Goal: Task Accomplishment & Management: Complete application form

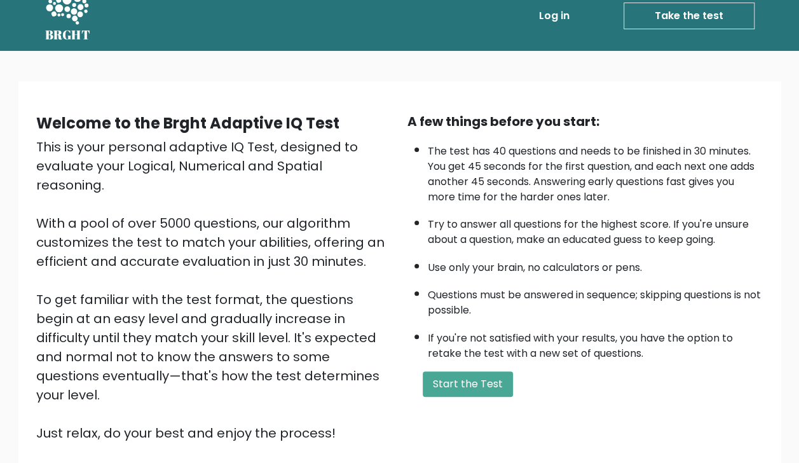
scroll to position [18, 0]
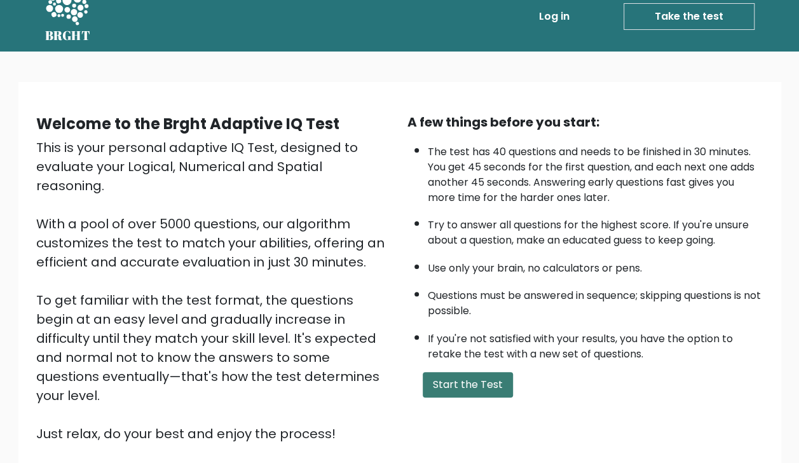
click at [432, 392] on button "Start the Test" at bounding box center [468, 384] width 90 height 25
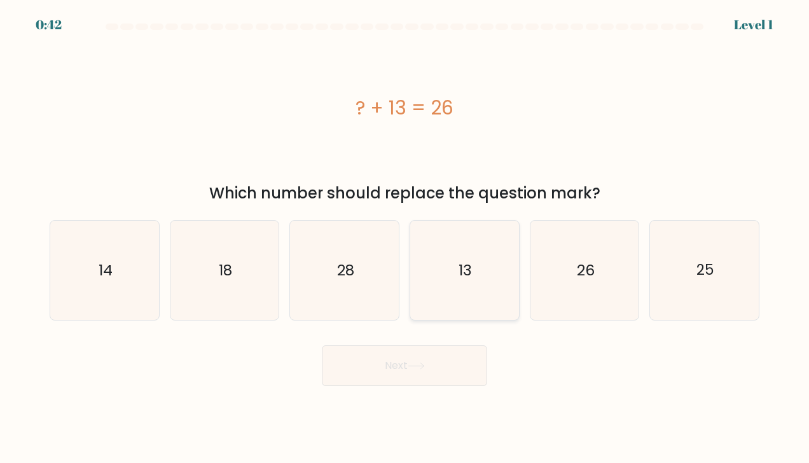
click at [473, 265] on icon "13" at bounding box center [464, 270] width 99 height 99
click at [405, 238] on input "d. 13" at bounding box center [404, 234] width 1 height 6
radio input "true"
click at [413, 376] on button "Next" at bounding box center [404, 365] width 165 height 41
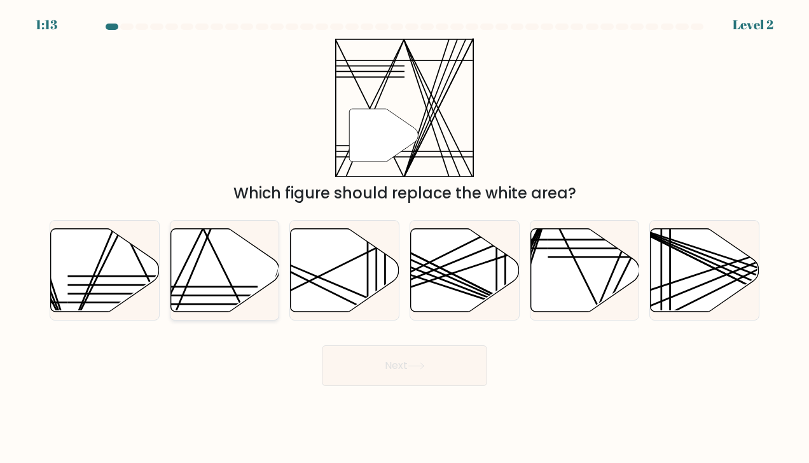
click at [210, 267] on icon at bounding box center [224, 269] width 109 height 83
click at [404, 238] on input "b." at bounding box center [404, 234] width 1 height 6
radio input "true"
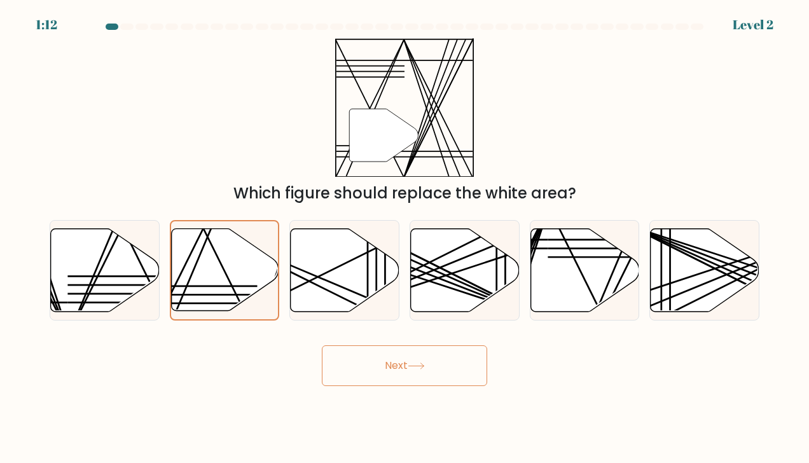
click at [389, 364] on button "Next" at bounding box center [404, 365] width 165 height 41
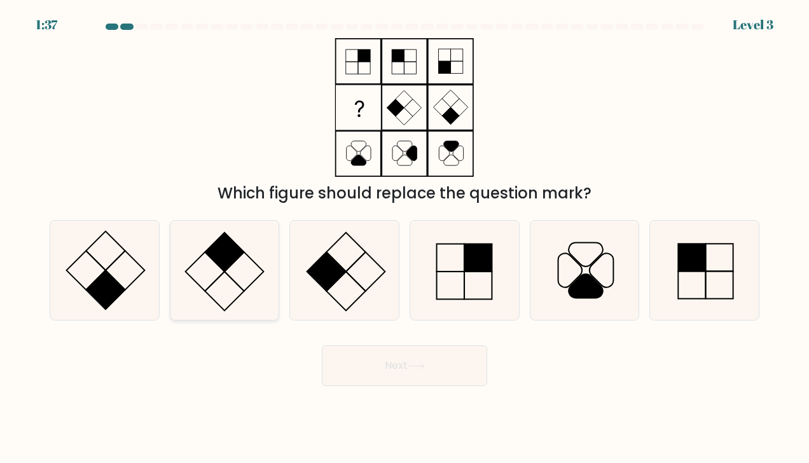
click at [224, 289] on icon at bounding box center [224, 270] width 99 height 99
click at [404, 238] on input "b." at bounding box center [404, 234] width 1 height 6
radio input "true"
click at [456, 377] on button "Next" at bounding box center [404, 365] width 165 height 41
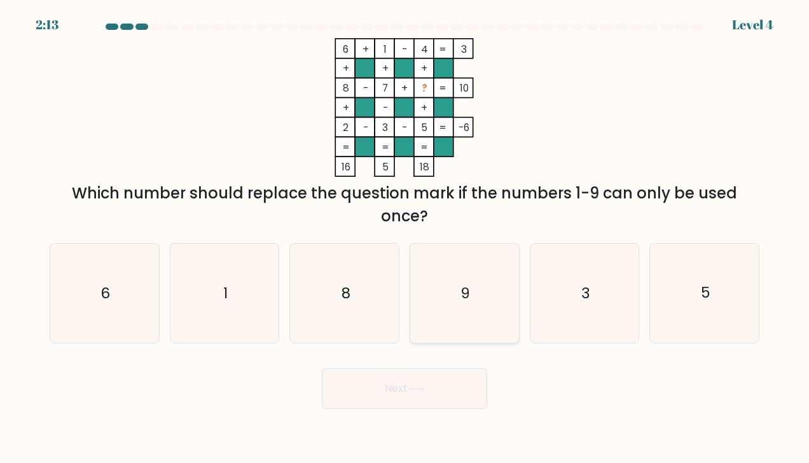
click at [491, 293] on icon "9" at bounding box center [464, 293] width 99 height 99
click at [405, 238] on input "d. 9" at bounding box center [404, 234] width 1 height 6
radio input "true"
click at [445, 388] on button "Next" at bounding box center [404, 388] width 165 height 41
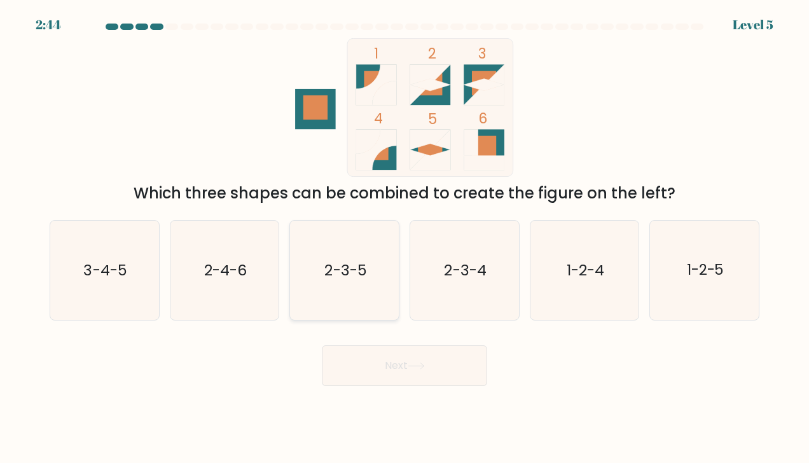
click at [366, 263] on text "2-3-5" at bounding box center [345, 270] width 42 height 20
click at [404, 238] on input "c. 2-3-5" at bounding box center [404, 234] width 1 height 6
radio input "true"
click at [399, 364] on button "Next" at bounding box center [404, 365] width 165 height 41
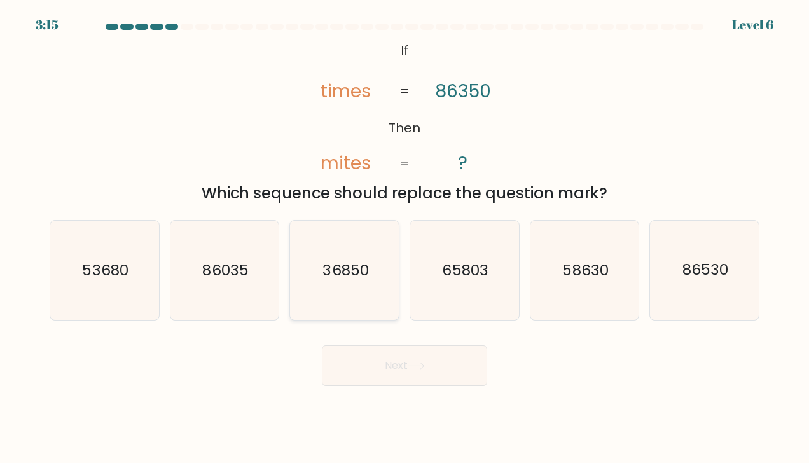
click at [343, 281] on icon "36850" at bounding box center [344, 270] width 99 height 99
click at [404, 238] on input "c. 36850" at bounding box center [404, 234] width 1 height 6
radio input "true"
click at [438, 362] on button "Next" at bounding box center [404, 365] width 165 height 41
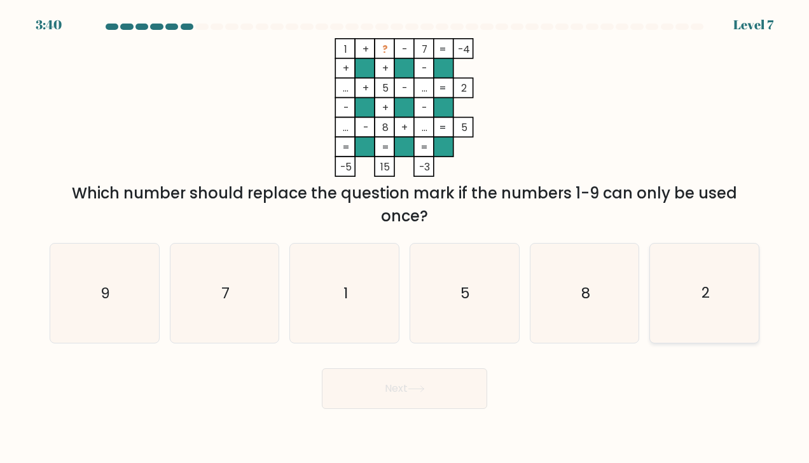
click at [713, 291] on icon "2" at bounding box center [704, 293] width 99 height 99
click at [405, 238] on input "f. 2" at bounding box center [404, 234] width 1 height 6
radio input "true"
click at [460, 379] on button "Next" at bounding box center [404, 388] width 165 height 41
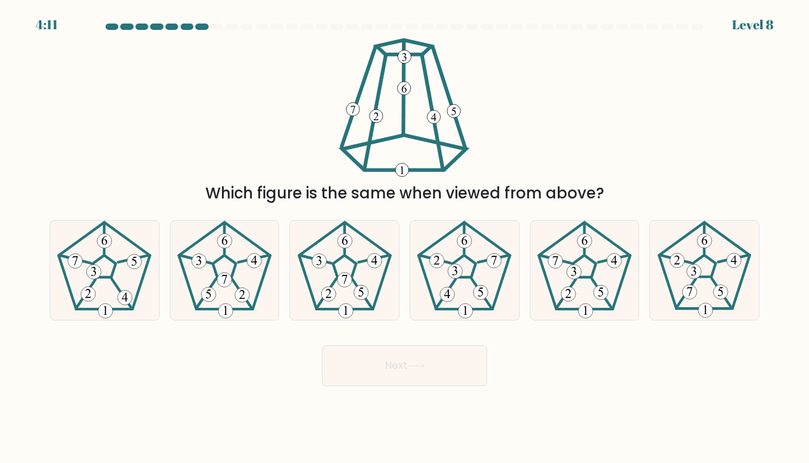
click at [168, 273] on div "b." at bounding box center [225, 270] width 120 height 100
click at [133, 274] on icon at bounding box center [104, 270] width 99 height 99
click at [404, 238] on input "a." at bounding box center [404, 234] width 1 height 6
radio input "true"
click at [372, 359] on button "Next" at bounding box center [404, 365] width 165 height 41
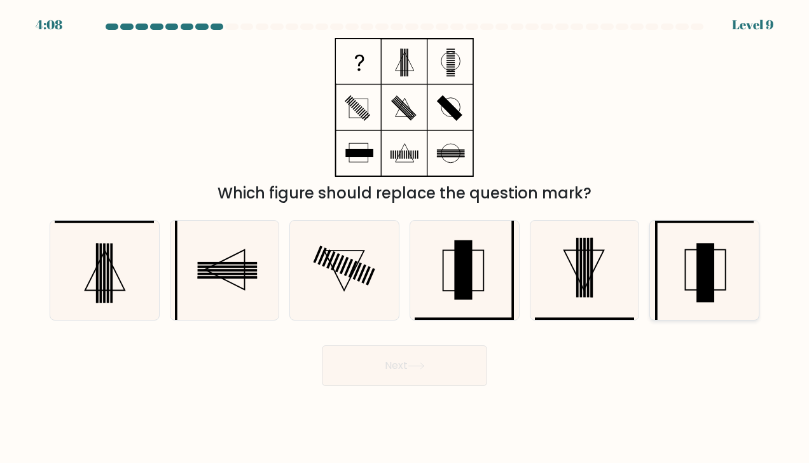
click at [734, 289] on icon at bounding box center [704, 270] width 99 height 99
click at [405, 238] on input "f." at bounding box center [404, 234] width 1 height 6
radio input "true"
click at [402, 376] on button "Next" at bounding box center [404, 365] width 165 height 41
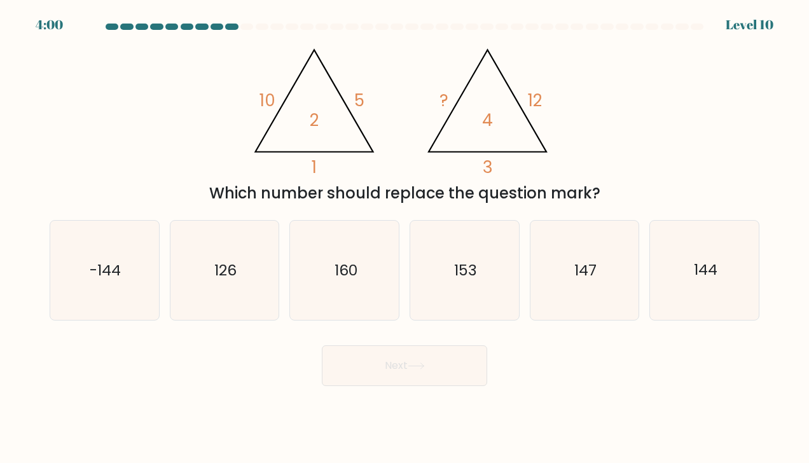
click at [764, 248] on div "f. 144" at bounding box center [704, 270] width 120 height 100
click at [725, 270] on icon "144" at bounding box center [704, 270] width 99 height 99
click at [405, 238] on input "f. 144" at bounding box center [404, 234] width 1 height 6
radio input "true"
click at [397, 364] on button "Next" at bounding box center [404, 365] width 165 height 41
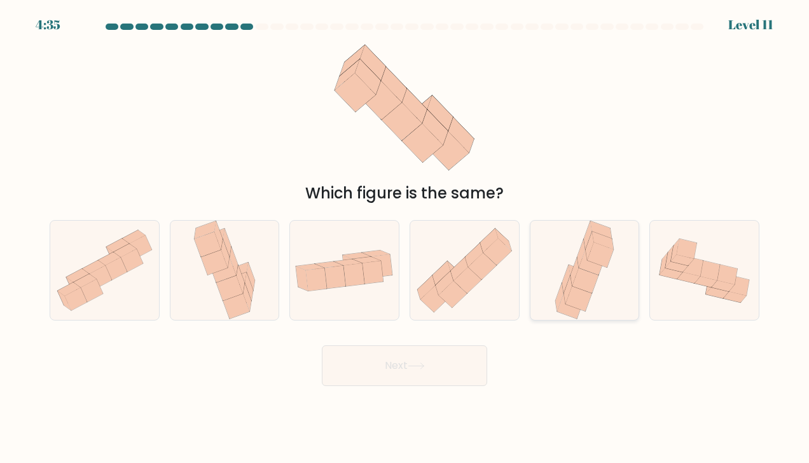
click at [565, 259] on icon at bounding box center [584, 270] width 65 height 99
click at [405, 238] on input "e." at bounding box center [404, 234] width 1 height 6
radio input "true"
click at [445, 367] on button "Next" at bounding box center [404, 365] width 165 height 41
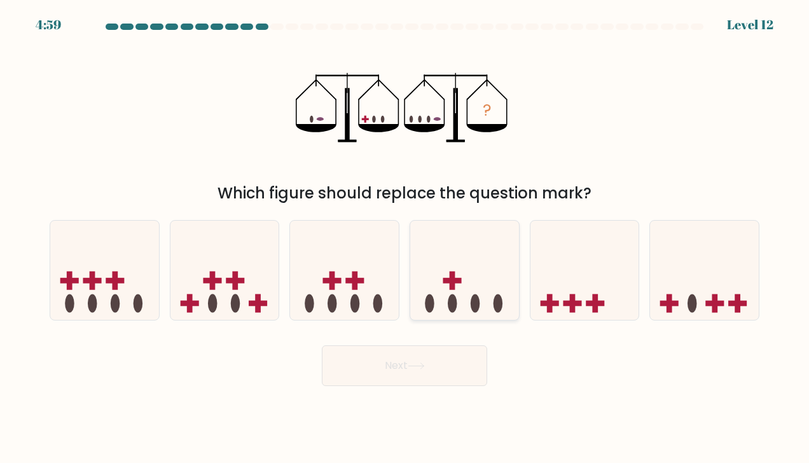
click at [477, 262] on icon at bounding box center [464, 271] width 109 height 90
click at [405, 238] on input "d." at bounding box center [404, 234] width 1 height 6
radio input "true"
click at [434, 362] on button "Next" at bounding box center [404, 365] width 165 height 41
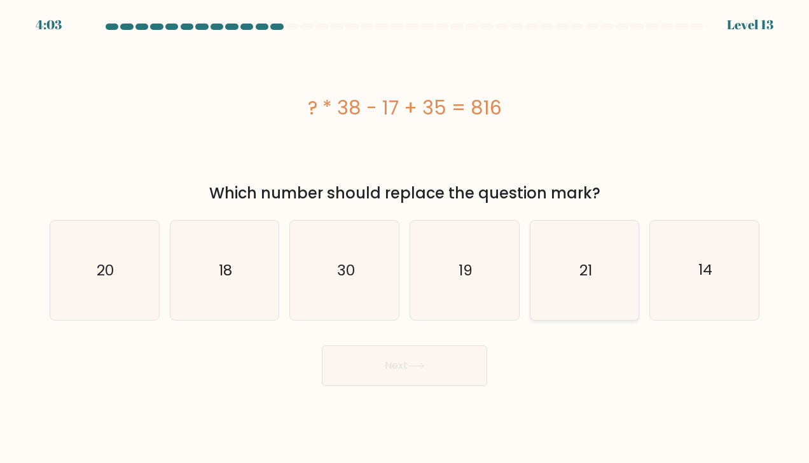
click at [570, 267] on icon "21" at bounding box center [584, 270] width 99 height 99
click at [405, 238] on input "e. 21" at bounding box center [404, 234] width 1 height 6
radio input "true"
click at [402, 367] on button "Next" at bounding box center [404, 365] width 165 height 41
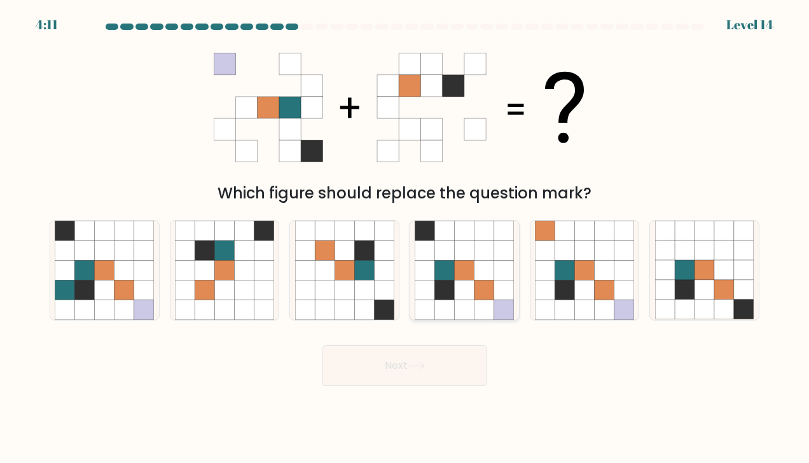
click at [469, 262] on icon at bounding box center [465, 271] width 20 height 20
click at [405, 238] on input "d." at bounding box center [404, 234] width 1 height 6
radio input "true"
click at [411, 369] on icon at bounding box center [416, 365] width 17 height 7
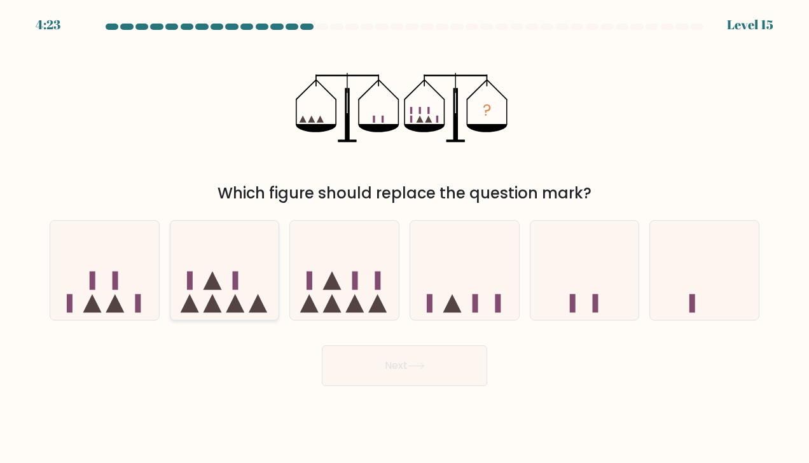
click at [221, 285] on icon at bounding box center [224, 271] width 109 height 90
click at [404, 238] on input "b." at bounding box center [404, 234] width 1 height 6
radio input "true"
click at [367, 362] on button "Next" at bounding box center [404, 365] width 165 height 41
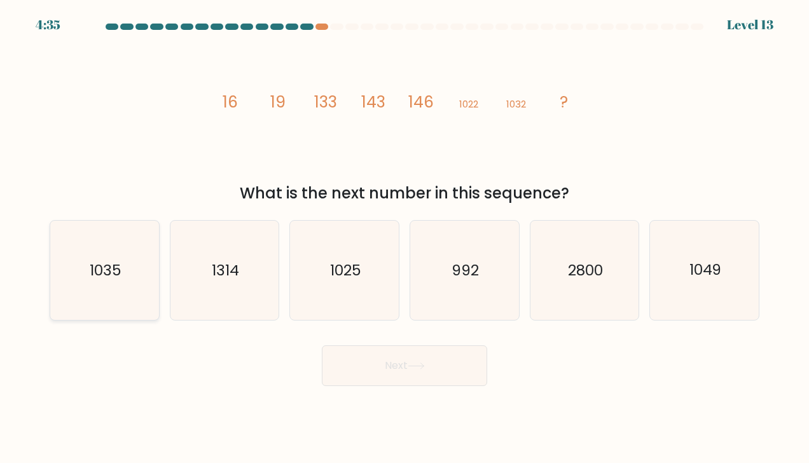
click at [99, 262] on text "1035" at bounding box center [106, 270] width 32 height 20
click at [404, 238] on input "a. 1035" at bounding box center [404, 234] width 1 height 6
radio input "true"
click at [379, 365] on button "Next" at bounding box center [404, 365] width 165 height 41
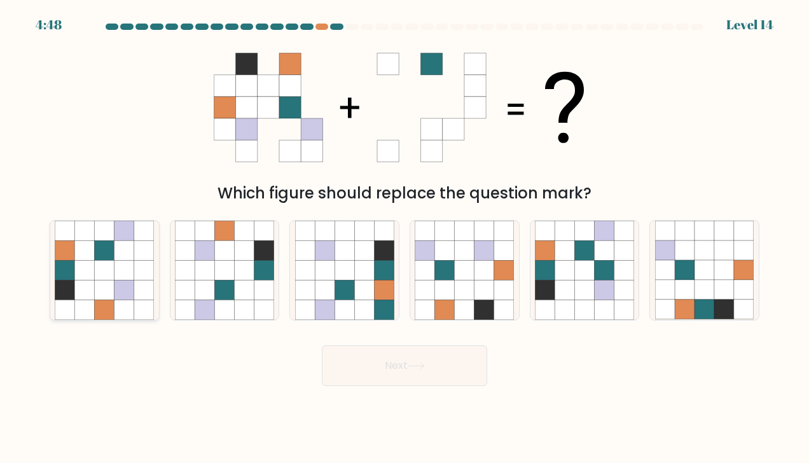
click at [134, 292] on icon at bounding box center [144, 290] width 20 height 20
click at [404, 238] on input "a." at bounding box center [404, 234] width 1 height 6
radio input "true"
click at [377, 381] on button "Next" at bounding box center [404, 365] width 165 height 41
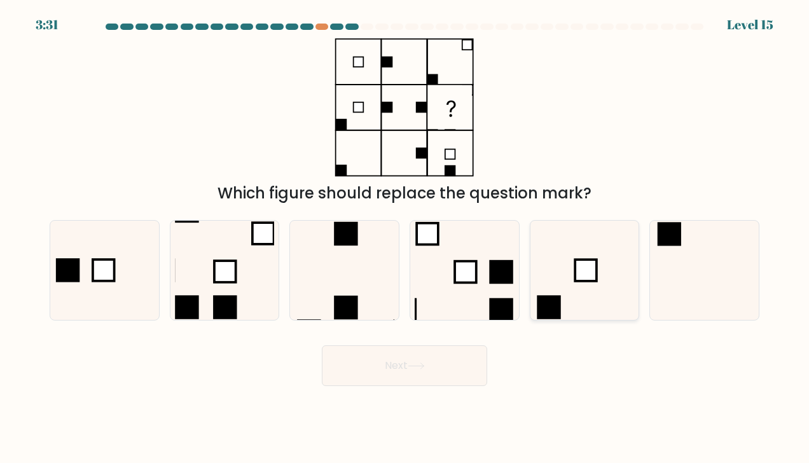
click at [598, 271] on icon at bounding box center [584, 270] width 99 height 99
click at [405, 238] on input "e." at bounding box center [404, 234] width 1 height 6
radio input "true"
click at [433, 361] on button "Next" at bounding box center [404, 365] width 165 height 41
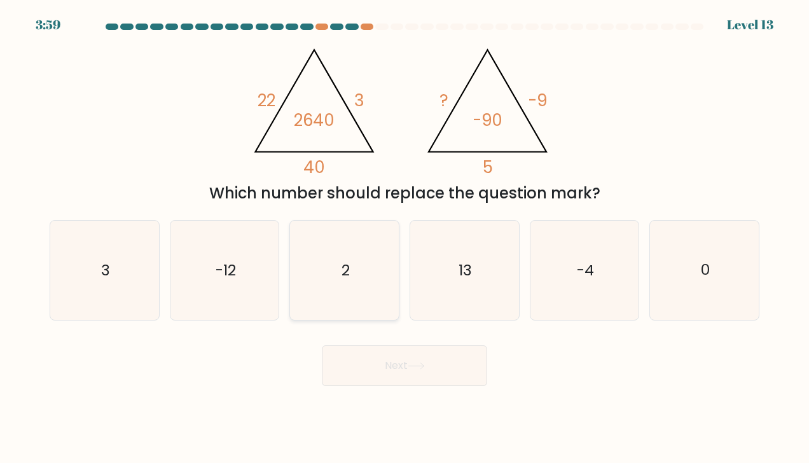
click at [334, 301] on icon "2" at bounding box center [344, 270] width 99 height 99
click at [404, 238] on input "c. 2" at bounding box center [404, 234] width 1 height 6
radio input "true"
click at [387, 355] on button "Next" at bounding box center [404, 365] width 165 height 41
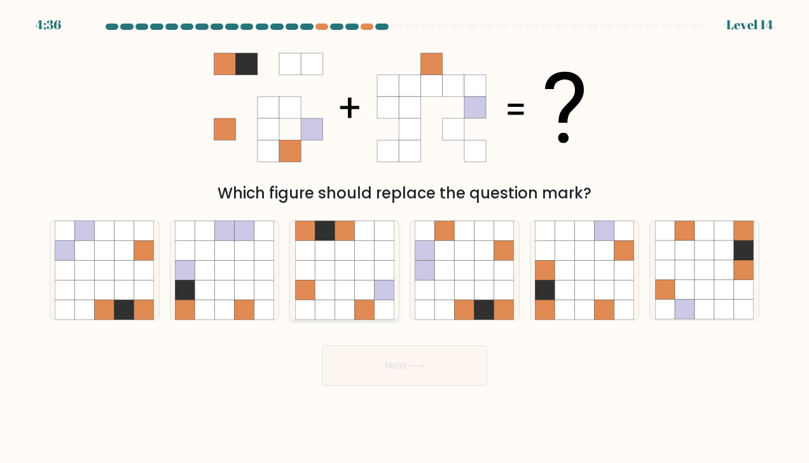
click at [364, 305] on icon at bounding box center [364, 310] width 20 height 20
click at [404, 238] on input "c." at bounding box center [404, 234] width 1 height 6
radio input "true"
click at [411, 371] on button "Next" at bounding box center [404, 365] width 165 height 41
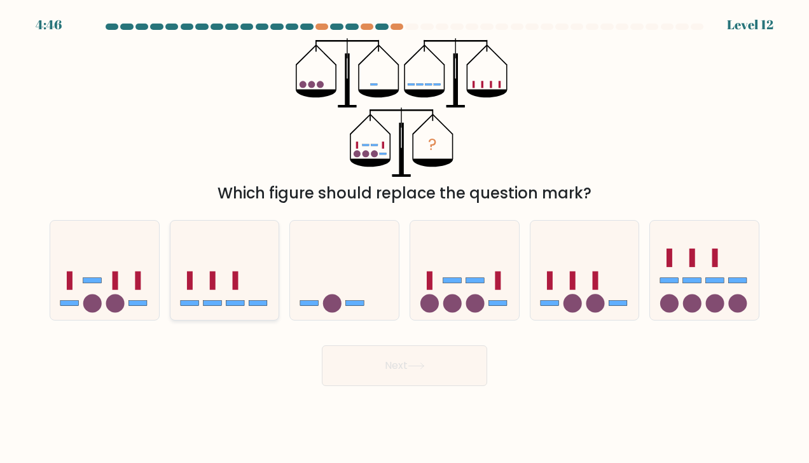
click at [249, 230] on icon at bounding box center [224, 271] width 109 height 90
click at [404, 231] on input "b." at bounding box center [404, 234] width 1 height 6
radio input "true"
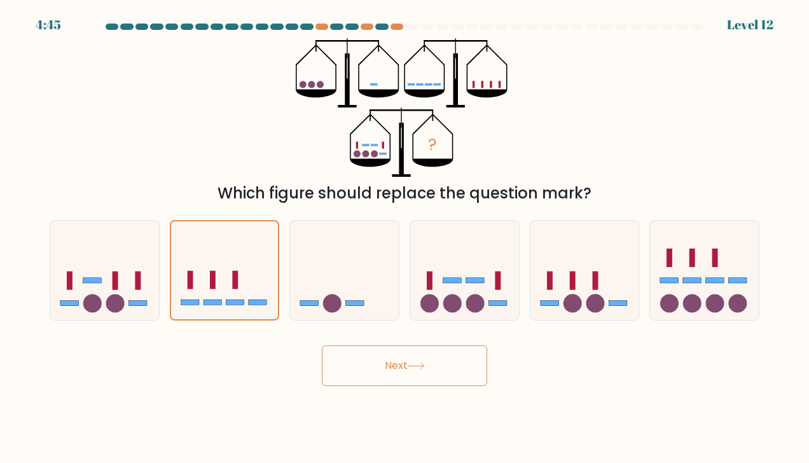
click at [418, 362] on icon at bounding box center [416, 365] width 17 height 7
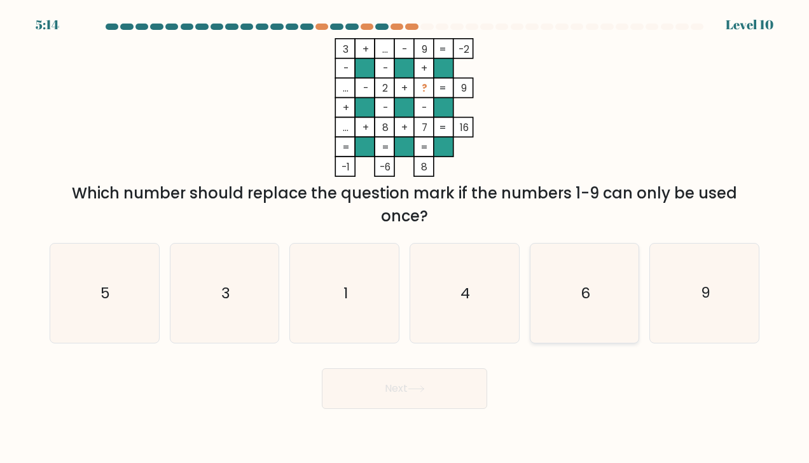
click at [605, 306] on icon "6" at bounding box center [584, 293] width 99 height 99
click at [405, 238] on input "e. 6" at bounding box center [404, 234] width 1 height 6
radio input "true"
click at [458, 386] on button "Next" at bounding box center [404, 388] width 165 height 41
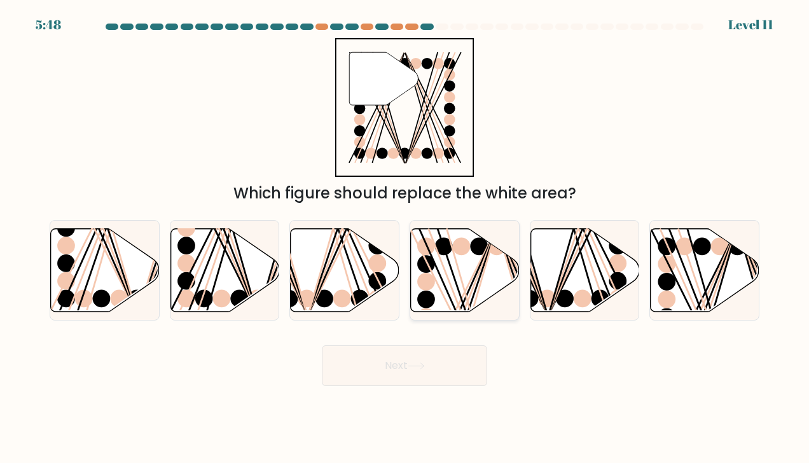
click at [465, 261] on icon at bounding box center [465, 269] width 109 height 83
click at [405, 238] on input "d." at bounding box center [404, 234] width 1 height 6
radio input "true"
click at [411, 359] on button "Next" at bounding box center [404, 365] width 165 height 41
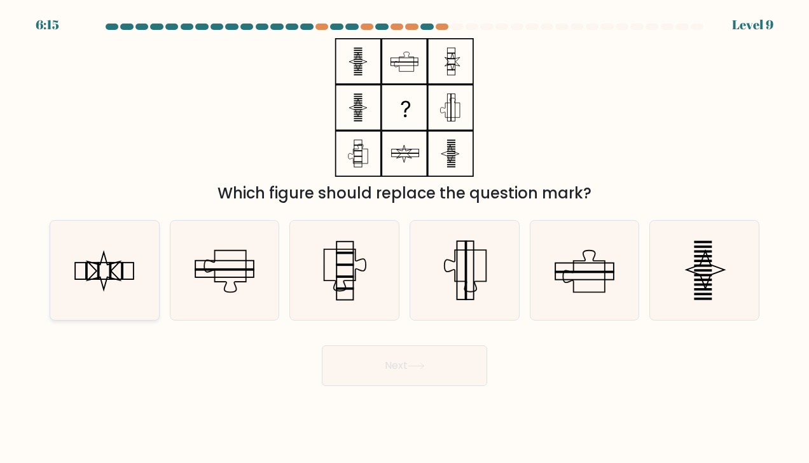
click at [87, 278] on rect at bounding box center [86, 271] width 3 height 18
click at [404, 238] on input "a." at bounding box center [404, 234] width 1 height 6
radio input "true"
click at [413, 365] on icon at bounding box center [416, 365] width 17 height 7
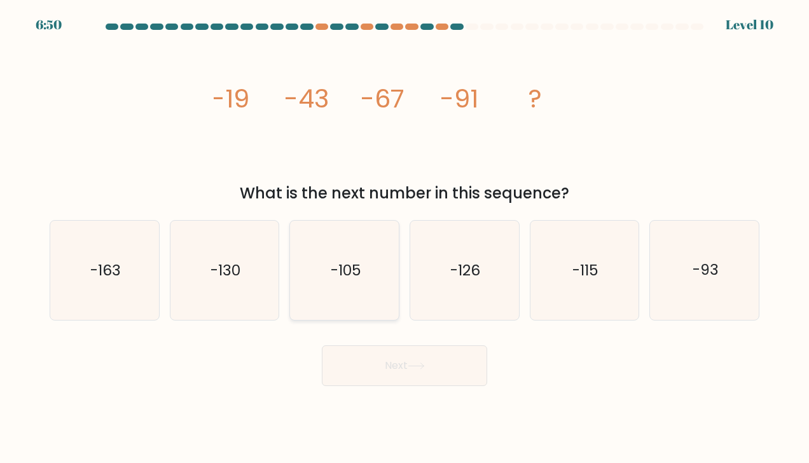
click at [334, 265] on text "-105" at bounding box center [345, 270] width 31 height 20
click at [404, 238] on input "c. -105" at bounding box center [404, 234] width 1 height 6
radio input "true"
click at [401, 361] on button "Next" at bounding box center [404, 365] width 165 height 41
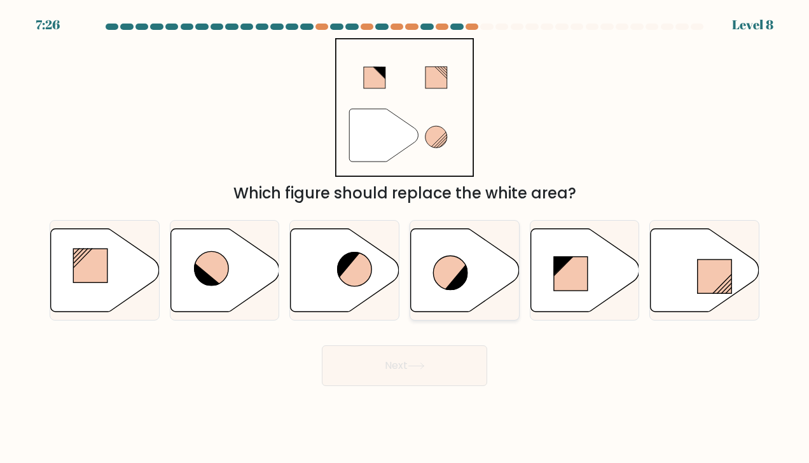
click at [444, 292] on icon at bounding box center [465, 269] width 109 height 83
click at [405, 238] on input "d." at bounding box center [404, 234] width 1 height 6
radio input "true"
click at [372, 376] on button "Next" at bounding box center [404, 365] width 165 height 41
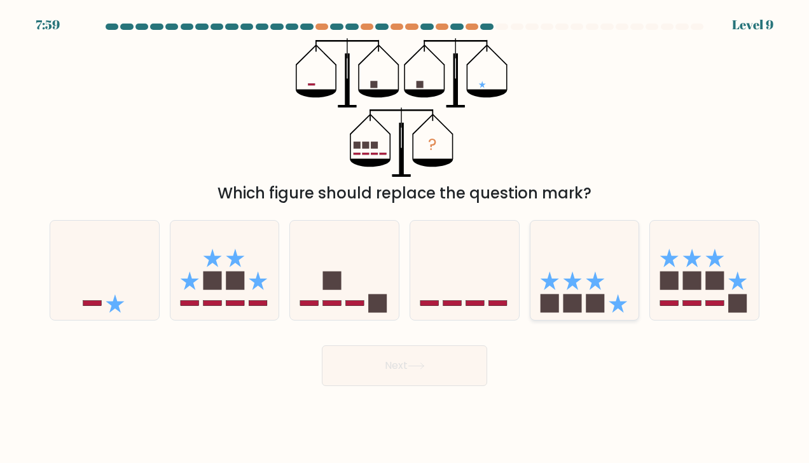
click at [561, 271] on icon at bounding box center [584, 271] width 109 height 90
click at [405, 238] on input "e." at bounding box center [404, 234] width 1 height 6
radio input "true"
click at [407, 364] on button "Next" at bounding box center [404, 365] width 165 height 41
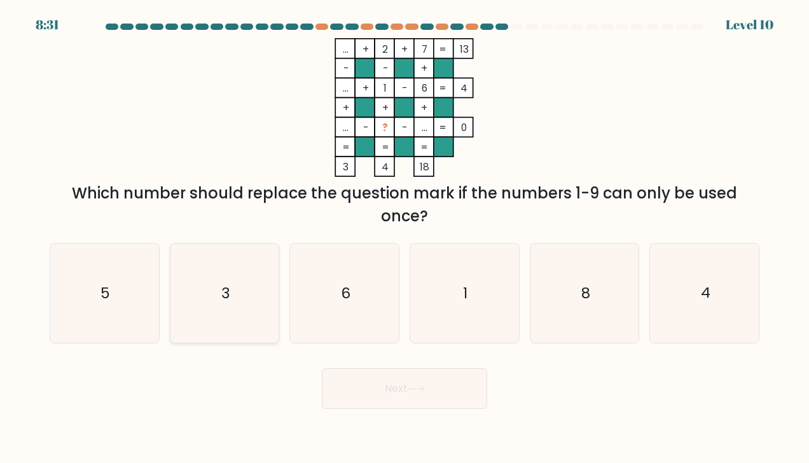
click at [229, 284] on text "3" at bounding box center [225, 293] width 9 height 20
click at [404, 238] on input "b. 3" at bounding box center [404, 234] width 1 height 6
radio input "true"
click at [387, 392] on button "Next" at bounding box center [404, 388] width 165 height 41
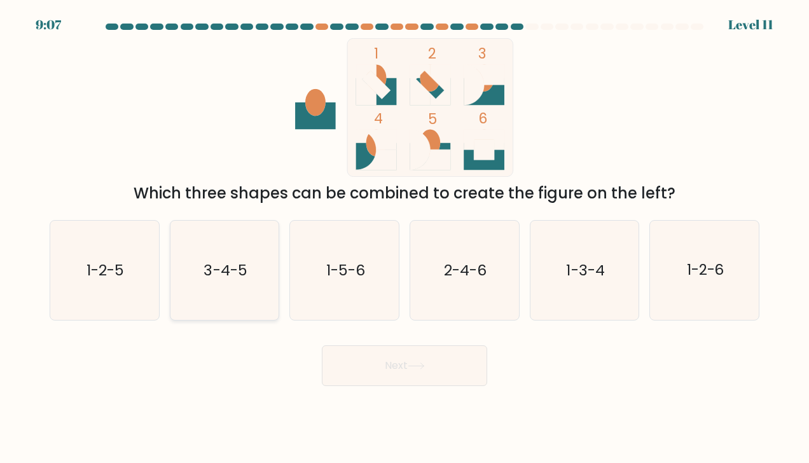
click at [211, 289] on icon "3-4-5" at bounding box center [224, 270] width 99 height 99
click at [404, 238] on input "b. 3-4-5" at bounding box center [404, 234] width 1 height 6
radio input "true"
click at [409, 371] on button "Next" at bounding box center [404, 365] width 165 height 41
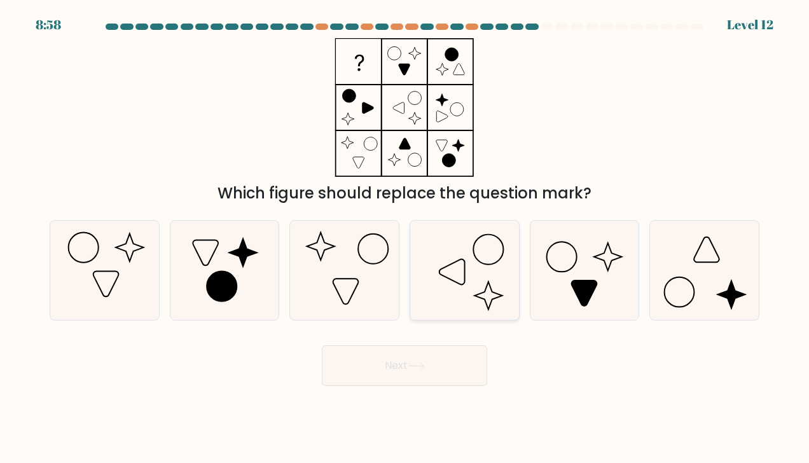
click at [468, 293] on icon at bounding box center [464, 270] width 99 height 99
click at [405, 238] on input "d." at bounding box center [404, 234] width 1 height 6
radio input "true"
click at [421, 374] on button "Next" at bounding box center [404, 365] width 165 height 41
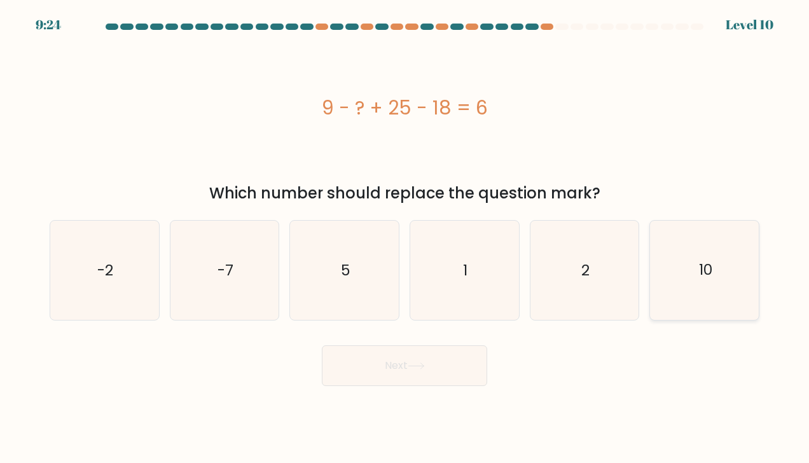
click at [709, 259] on icon "10" at bounding box center [704, 270] width 99 height 99
click at [405, 238] on input "f. 10" at bounding box center [404, 234] width 1 height 6
radio input "true"
click at [394, 385] on button "Next" at bounding box center [404, 365] width 165 height 41
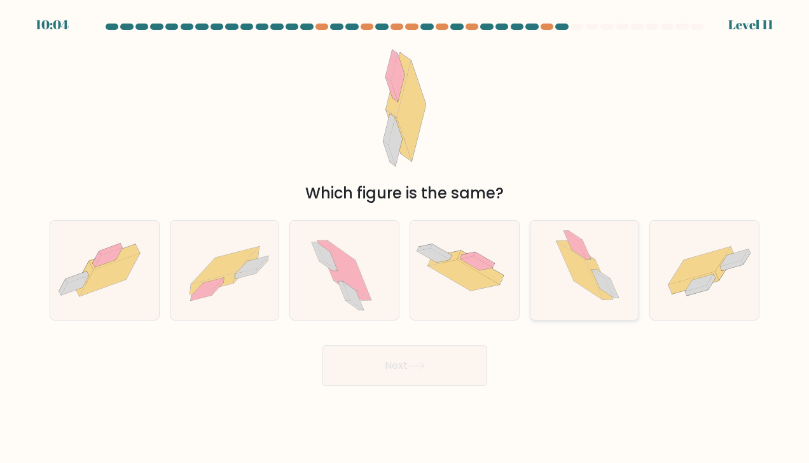
click at [577, 261] on icon at bounding box center [579, 271] width 46 height 58
click at [405, 238] on input "e." at bounding box center [404, 234] width 1 height 6
radio input "true"
click at [453, 355] on button "Next" at bounding box center [404, 365] width 165 height 41
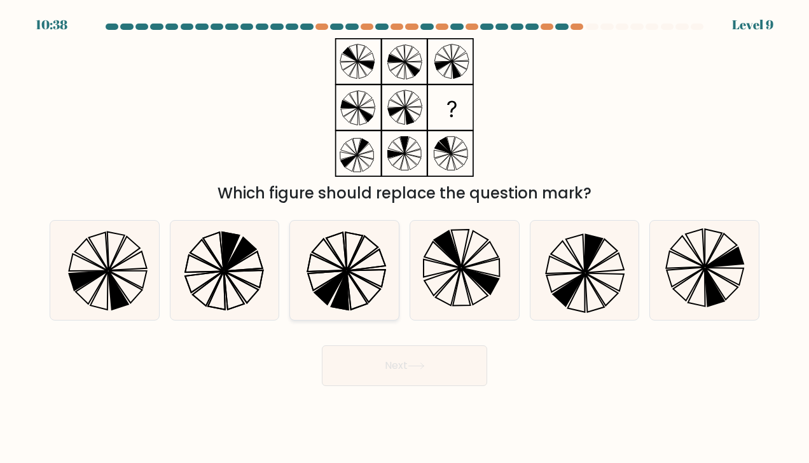
click at [308, 289] on icon at bounding box center [344, 270] width 99 height 99
click at [404, 238] on input "c." at bounding box center [404, 234] width 1 height 6
radio input "true"
click at [430, 360] on button "Next" at bounding box center [404, 365] width 165 height 41
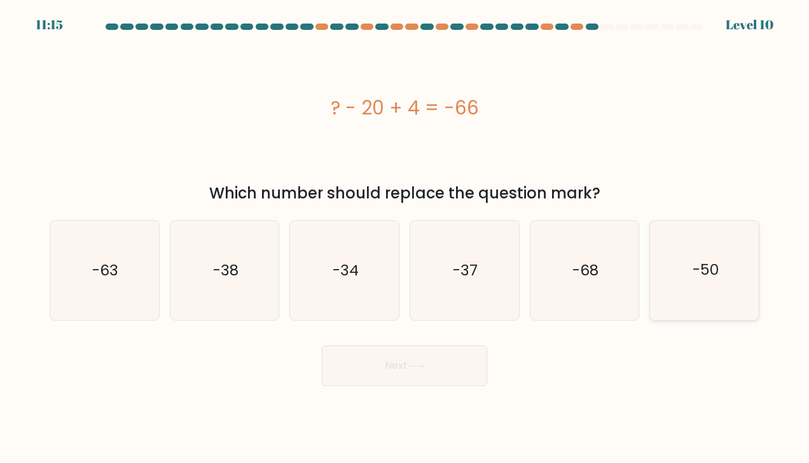
click at [715, 282] on icon "-50" at bounding box center [704, 270] width 99 height 99
click at [405, 238] on input "f. -50" at bounding box center [404, 234] width 1 height 6
radio input "true"
click at [443, 359] on button "Next" at bounding box center [404, 365] width 165 height 41
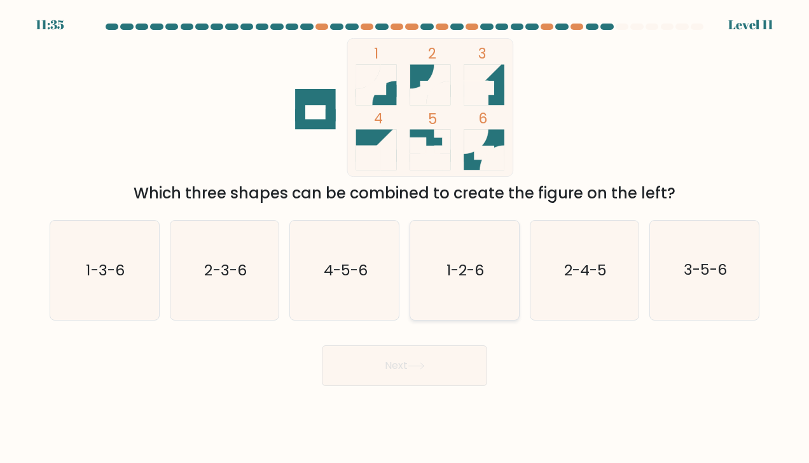
click at [448, 308] on icon "1-2-6" at bounding box center [464, 270] width 99 height 99
click at [405, 238] on input "d. 1-2-6" at bounding box center [404, 234] width 1 height 6
radio input "true"
click at [422, 367] on icon at bounding box center [416, 365] width 17 height 7
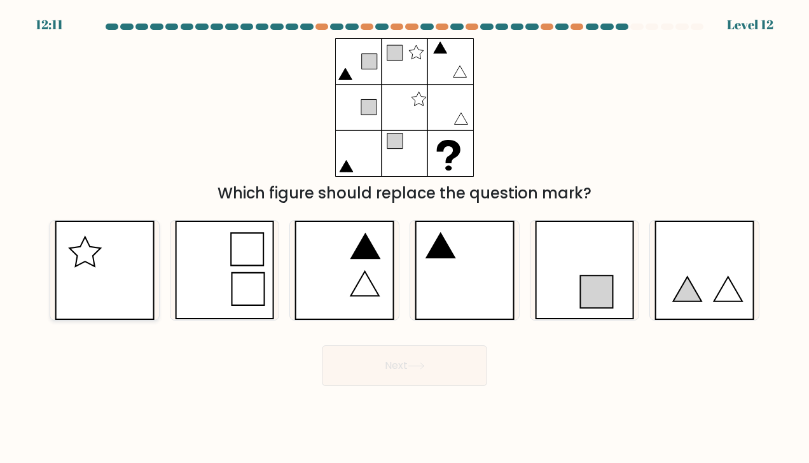
click at [99, 254] on icon at bounding box center [105, 270] width 100 height 99
click at [404, 238] on input "a." at bounding box center [404, 234] width 1 height 6
radio input "true"
click at [422, 369] on icon at bounding box center [416, 365] width 17 height 7
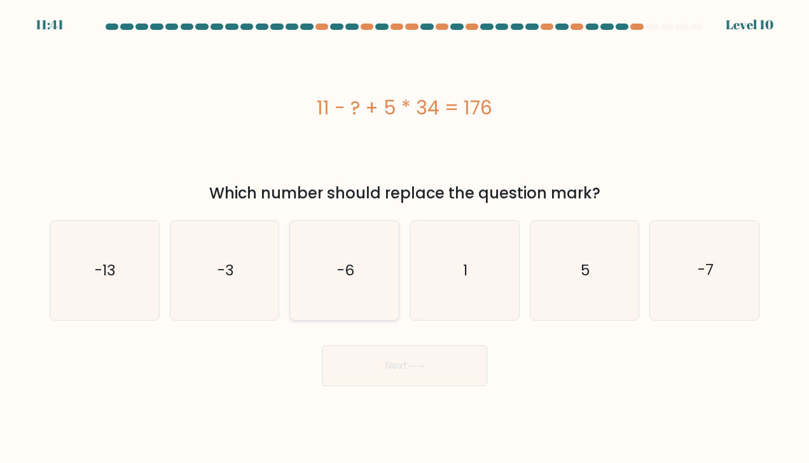
click at [364, 275] on icon "-6" at bounding box center [344, 270] width 99 height 99
click at [404, 238] on input "c. -6" at bounding box center [404, 234] width 1 height 6
radio input "true"
click at [567, 288] on icon "5" at bounding box center [584, 270] width 99 height 99
click at [405, 238] on input "e. 5" at bounding box center [404, 234] width 1 height 6
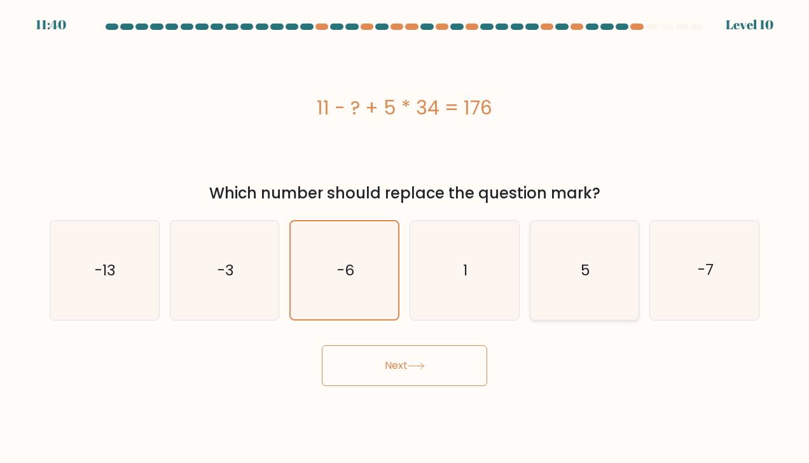
radio input "true"
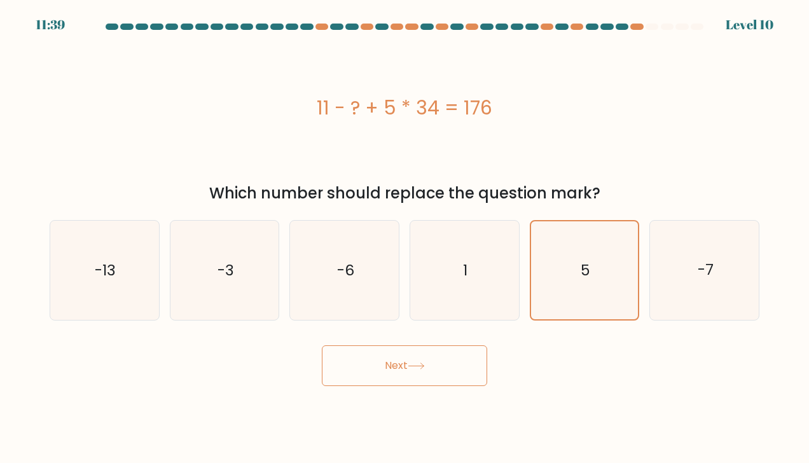
click at [436, 363] on button "Next" at bounding box center [404, 365] width 165 height 41
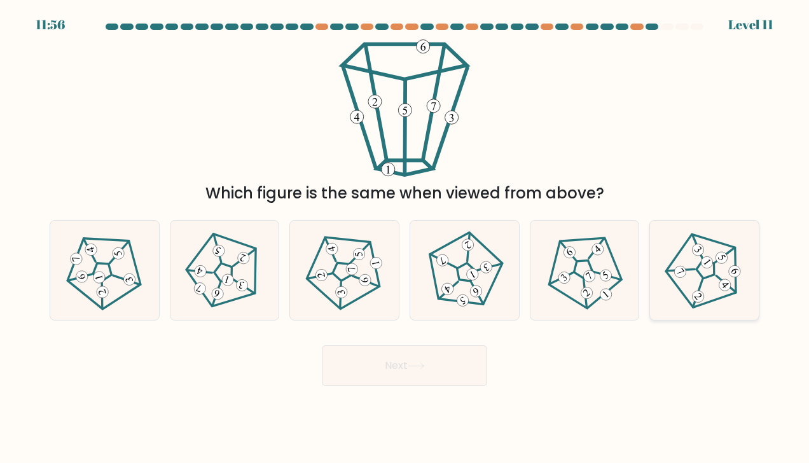
click at [708, 298] on icon at bounding box center [703, 270] width 79 height 79
click at [405, 238] on input "f." at bounding box center [404, 234] width 1 height 6
radio input "true"
click at [450, 363] on button "Next" at bounding box center [404, 365] width 165 height 41
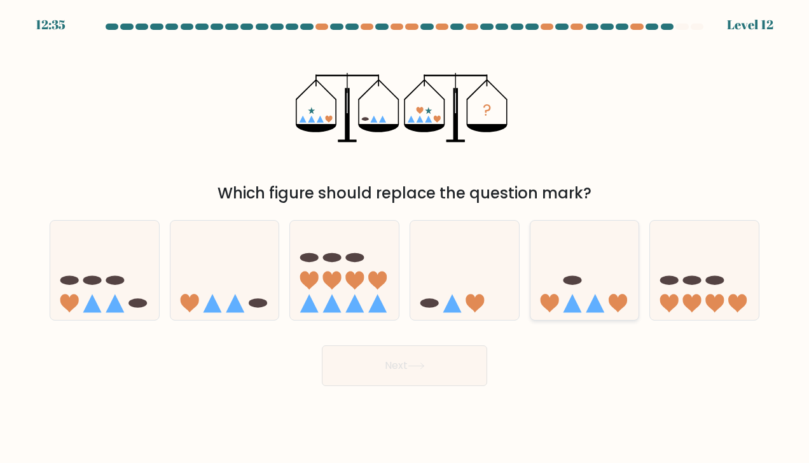
click at [618, 259] on icon at bounding box center [584, 271] width 109 height 90
click at [405, 238] on input "e." at bounding box center [404, 234] width 1 height 6
radio input "true"
click at [441, 352] on button "Next" at bounding box center [404, 365] width 165 height 41
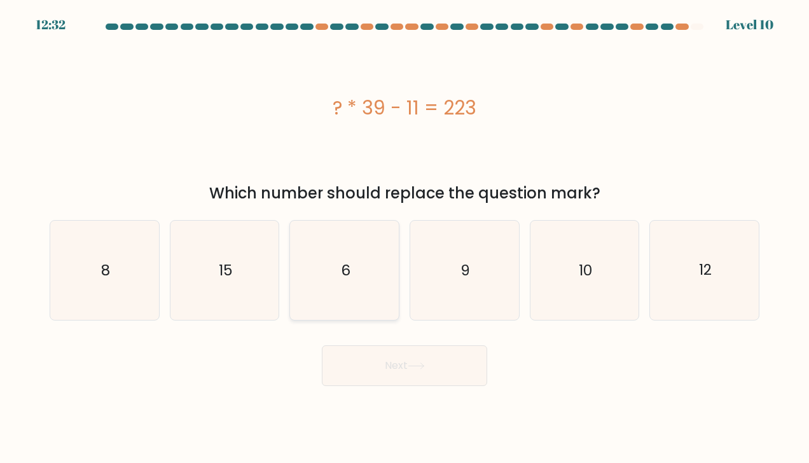
click at [360, 280] on icon "6" at bounding box center [344, 270] width 99 height 99
click at [404, 238] on input "c. 6" at bounding box center [404, 234] width 1 height 6
radio input "true"
click at [392, 366] on button "Next" at bounding box center [404, 365] width 165 height 41
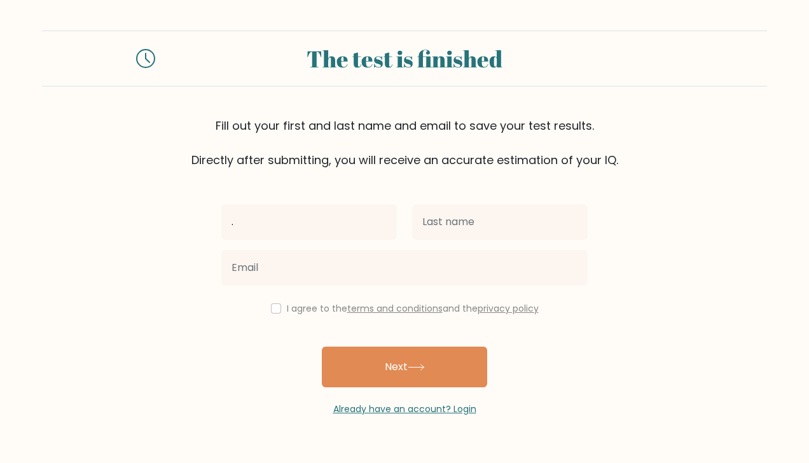
type input "."
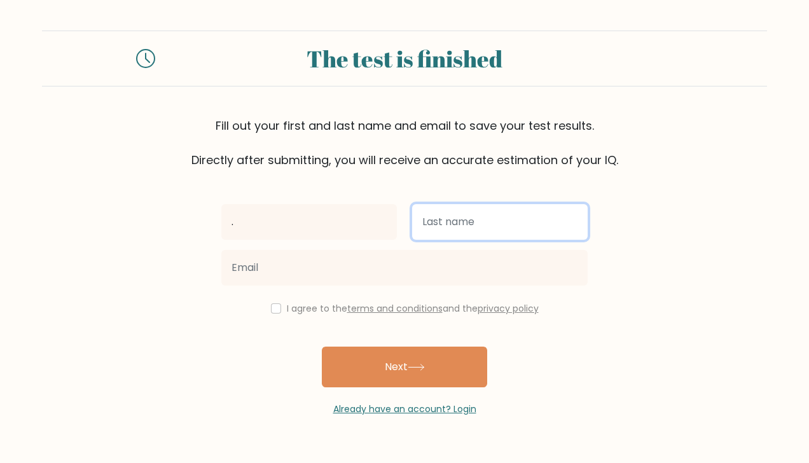
click at [447, 231] on input "text" at bounding box center [499, 222] width 175 height 36
type input "."
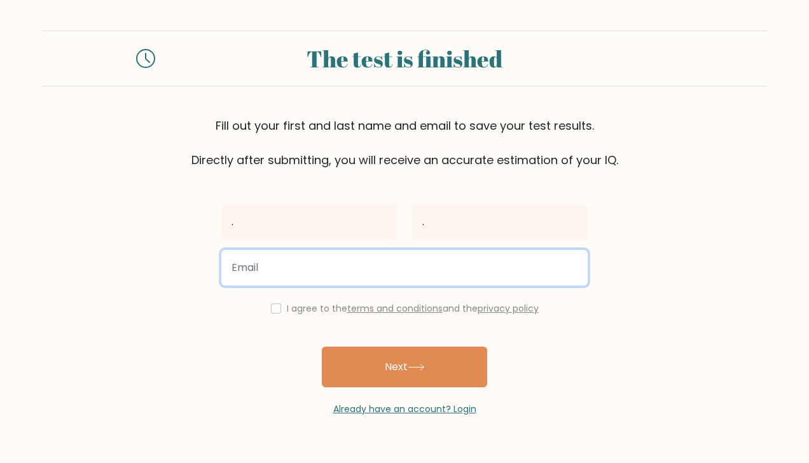
click at [379, 265] on input "email" at bounding box center [404, 268] width 366 height 36
type input "espotifay123456@gmail.com"
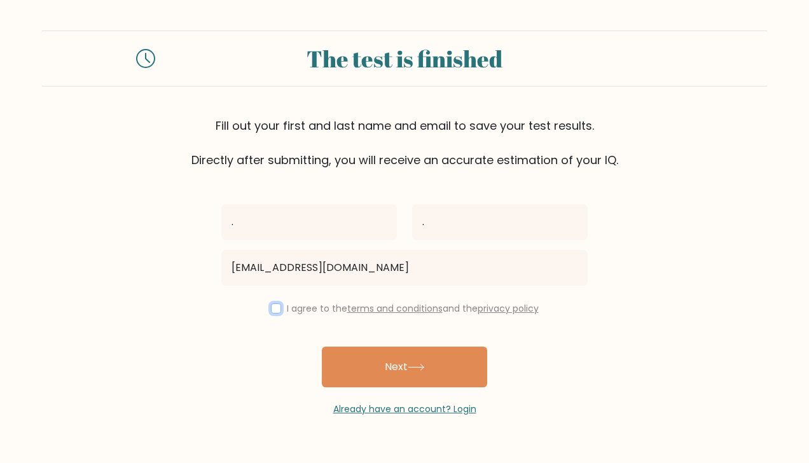
click at [273, 312] on input "checkbox" at bounding box center [276, 308] width 10 height 10
checkbox input "true"
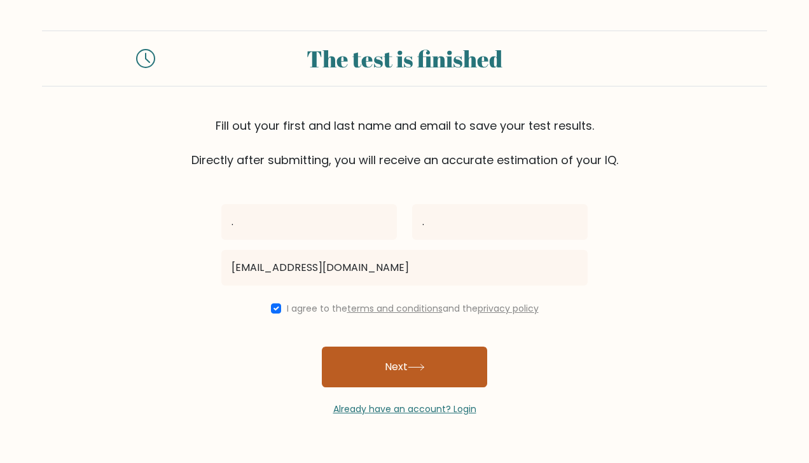
click at [375, 355] on button "Next" at bounding box center [404, 367] width 165 height 41
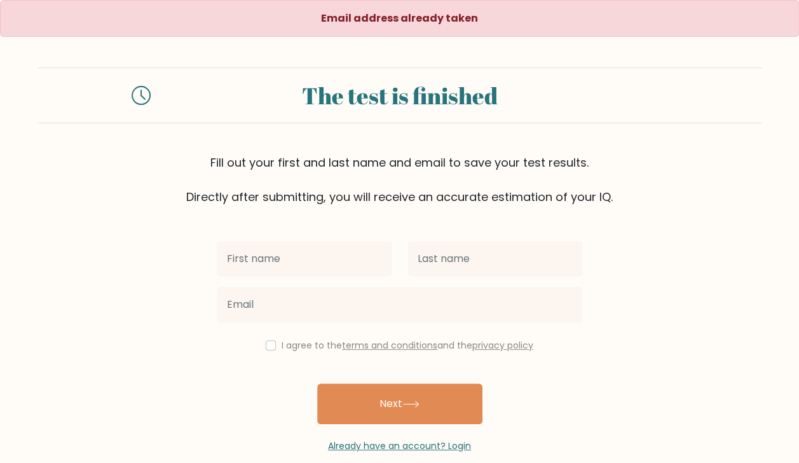
scroll to position [19, 0]
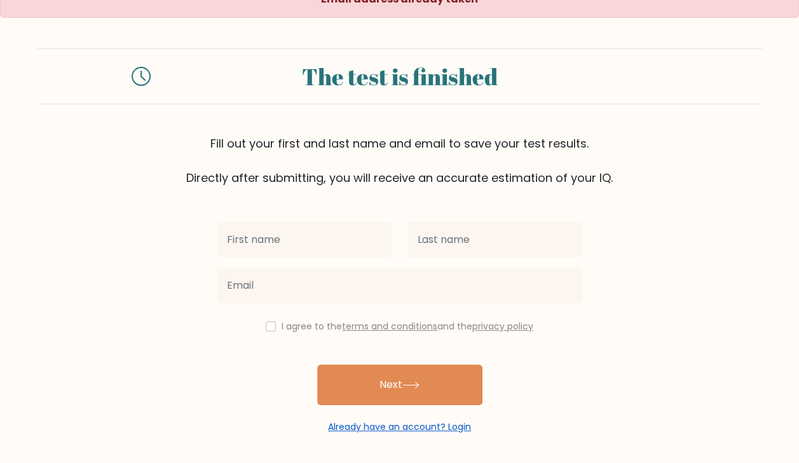
click at [415, 423] on link "Already have an account? Login" at bounding box center [399, 426] width 143 height 13
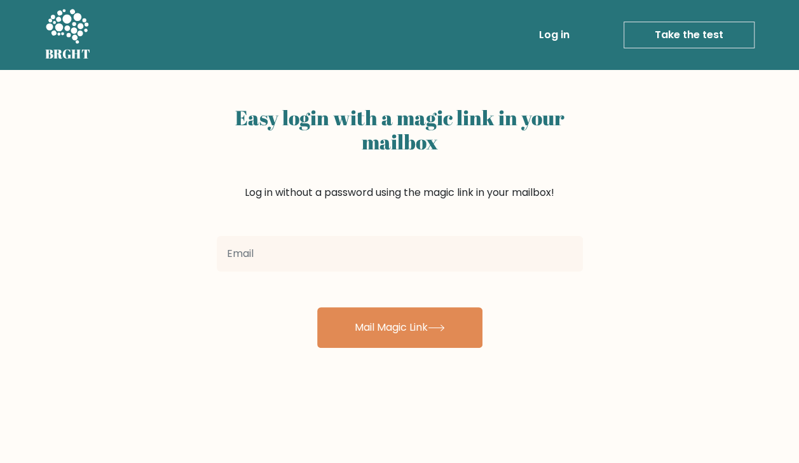
click at [432, 273] on div at bounding box center [399, 254] width 381 height 46
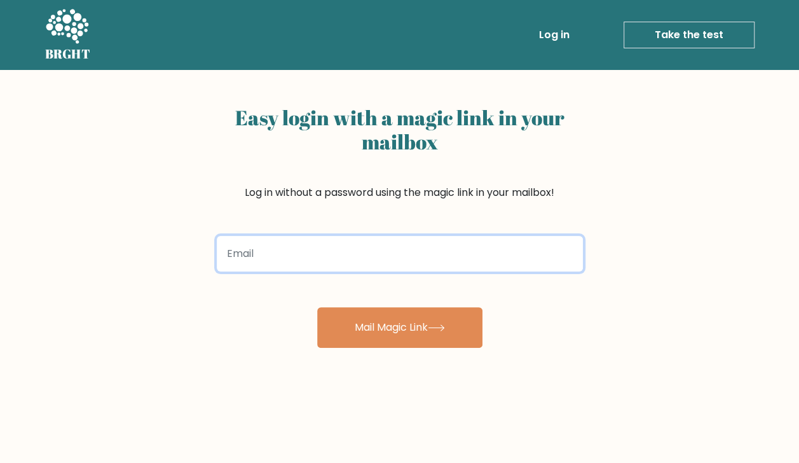
click at [437, 259] on input "email" at bounding box center [400, 254] width 366 height 36
type input "[EMAIL_ADDRESS][DOMAIN_NAME]"
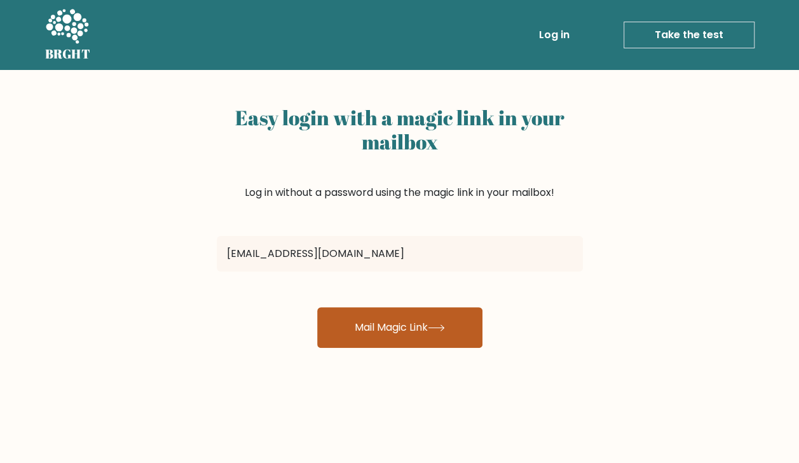
click at [374, 317] on button "Mail Magic Link" at bounding box center [399, 327] width 165 height 41
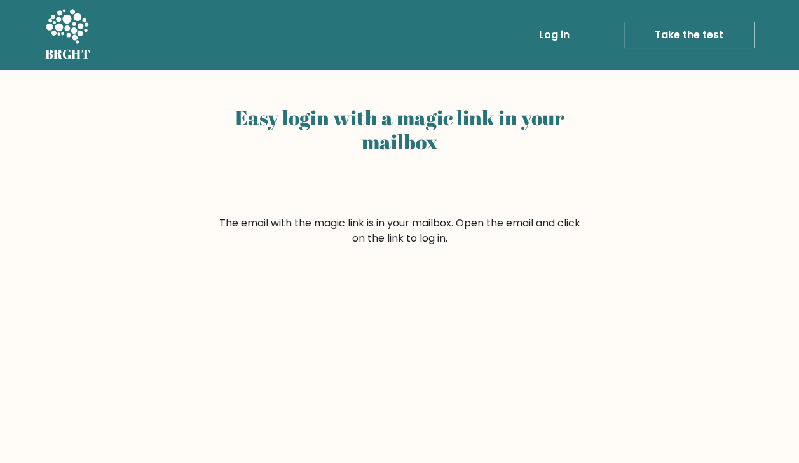
click at [570, 43] on link "Log in" at bounding box center [554, 34] width 41 height 25
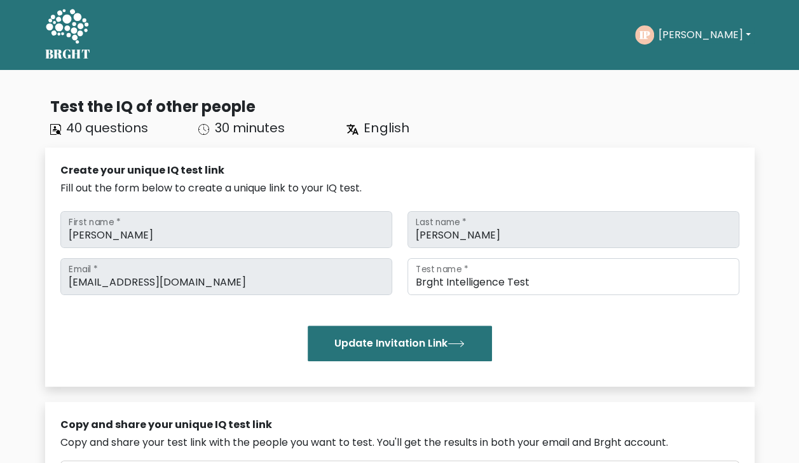
drag, startPoint x: 421, startPoint y: 213, endPoint x: 538, endPoint y: 306, distance: 149.7
click at [538, 306] on div "espotifay123456@gmail.com Email * Brght Intelligence Test Test name * Update In…" at bounding box center [399, 309] width 679 height 103
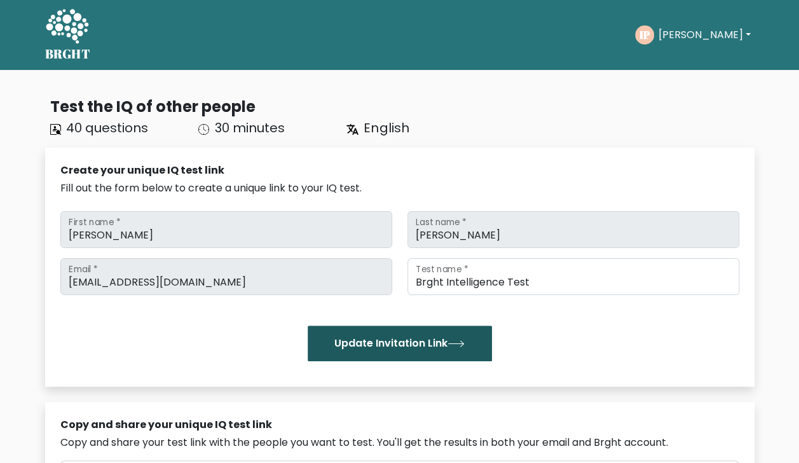
click at [432, 343] on button "Update Invitation Link" at bounding box center [400, 344] width 184 height 36
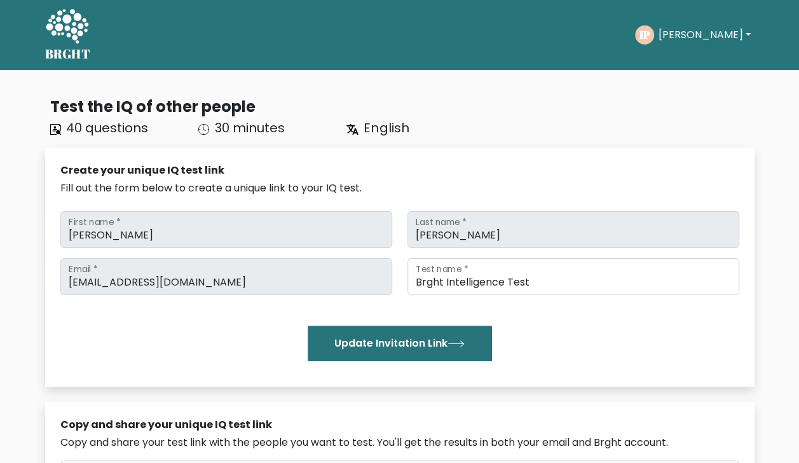
click at [689, 37] on button "[PERSON_NAME]" at bounding box center [704, 35] width 100 height 17
click at [683, 64] on link "Dashboard" at bounding box center [686, 61] width 100 height 20
click at [671, 36] on button "[PERSON_NAME]" at bounding box center [704, 35] width 100 height 17
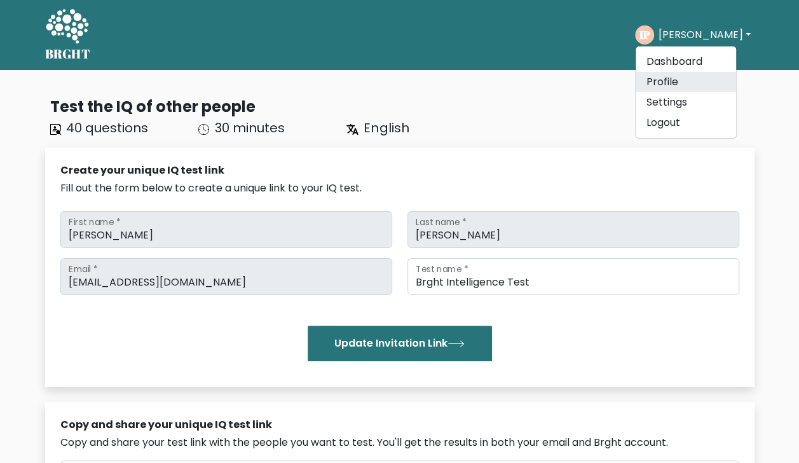
click at [684, 80] on link "Profile" at bounding box center [686, 82] width 100 height 20
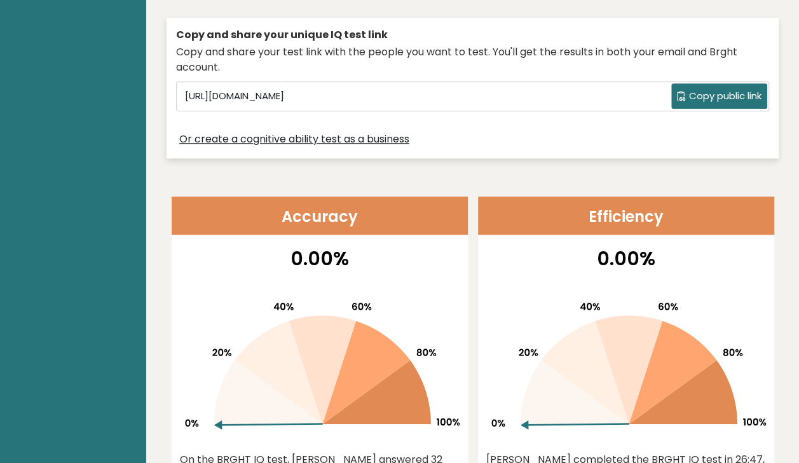
scroll to position [378, 0]
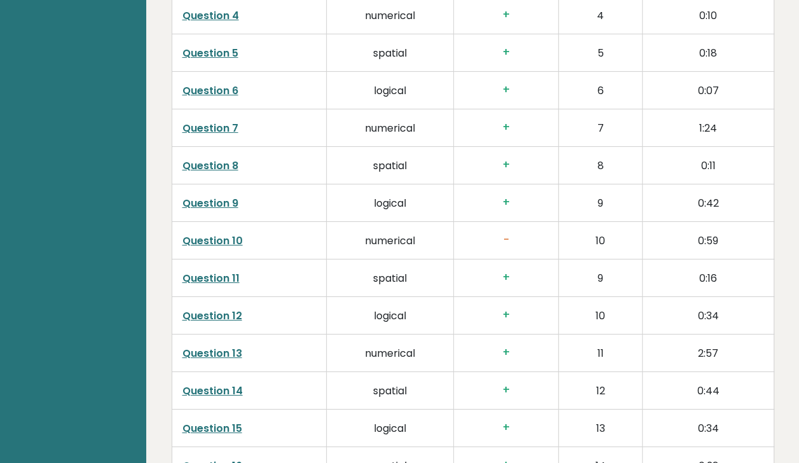
scroll to position [2152, 0]
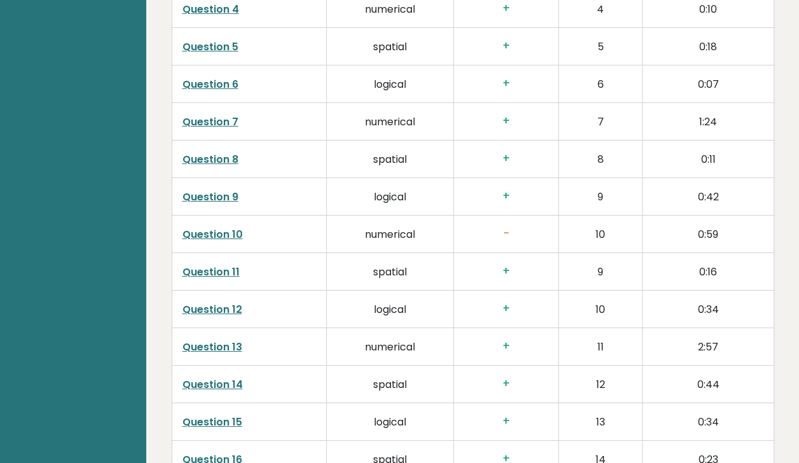
click at [233, 228] on link "Question 10" at bounding box center [212, 234] width 60 height 15
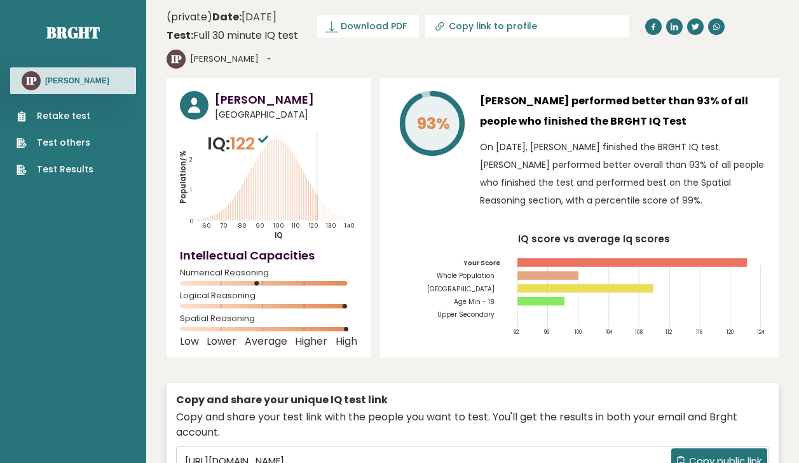
scroll to position [2420, 0]
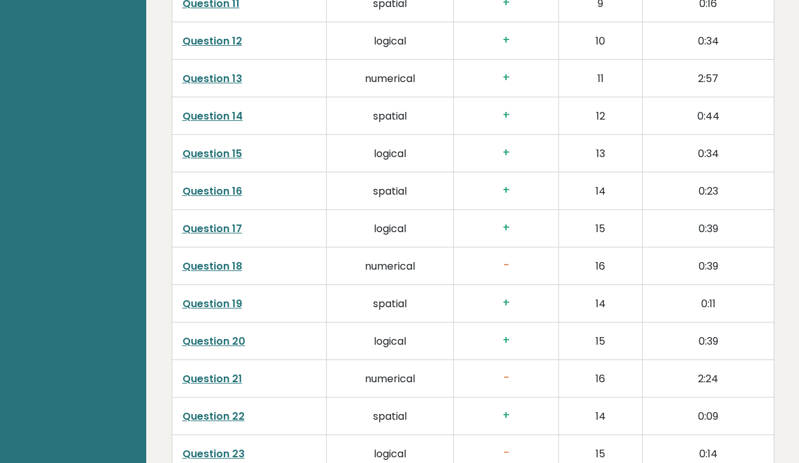
click at [235, 264] on link "Question 18" at bounding box center [212, 266] width 60 height 15
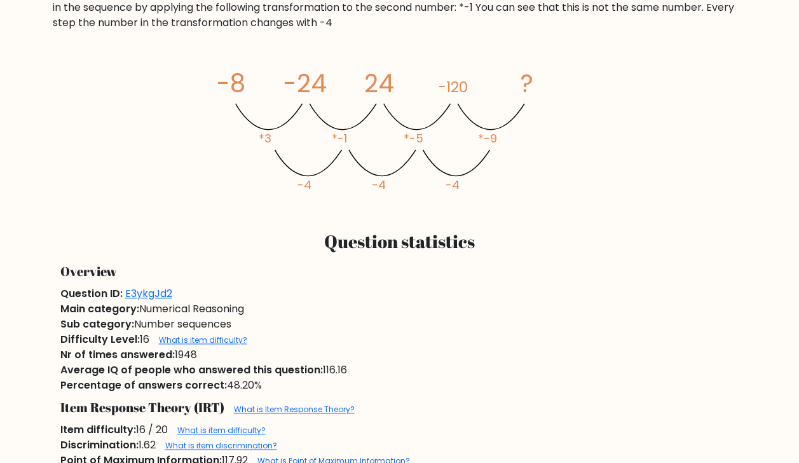
scroll to position [625, 0]
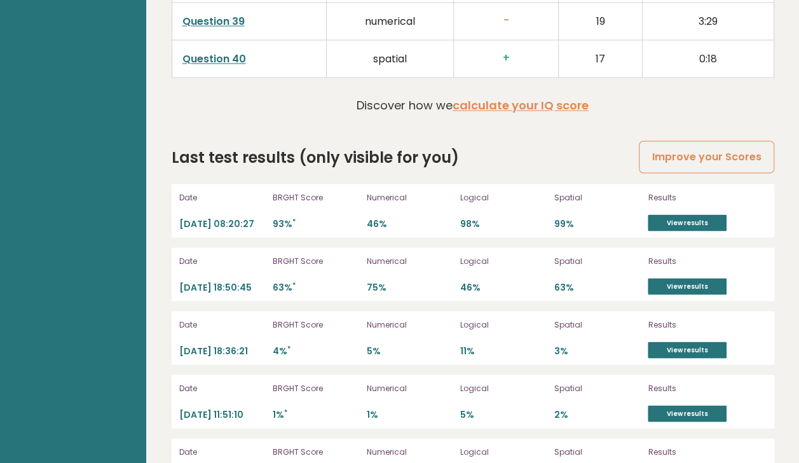
scroll to position [3453, 0]
click at [673, 216] on link "View results" at bounding box center [687, 222] width 79 height 17
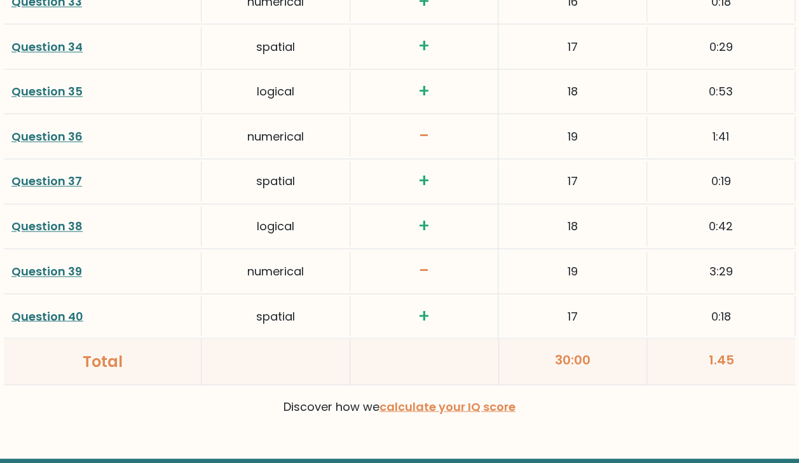
scroll to position [3300, 0]
